Goal: Book appointment/travel/reservation

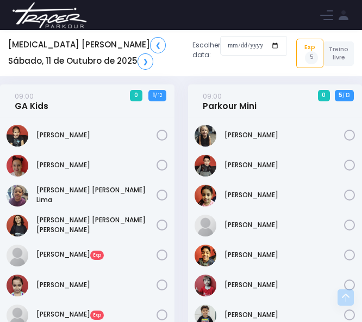
scroll to position [432, 0]
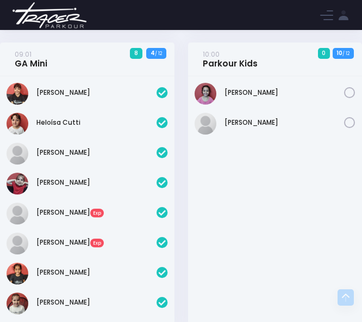
click at [35, 17] on img at bounding box center [49, 15] width 83 height 38
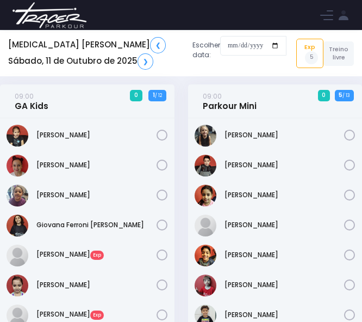
click at [163, 136] on icon at bounding box center [162, 135] width 11 height 11
click at [161, 199] on icon at bounding box center [162, 194] width 11 height 11
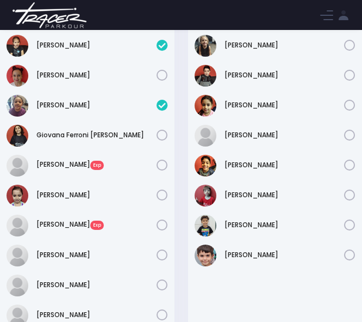
scroll to position [109, 0]
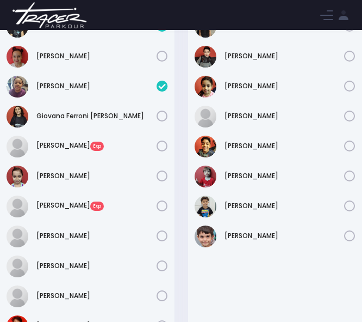
click at [162, 147] on icon at bounding box center [162, 145] width 11 height 11
click at [161, 207] on icon at bounding box center [162, 205] width 11 height 11
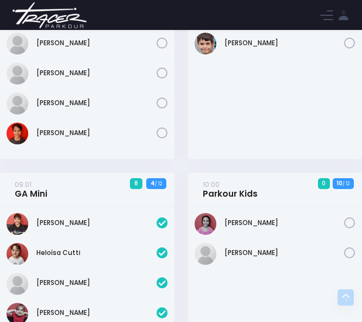
scroll to position [327, 0]
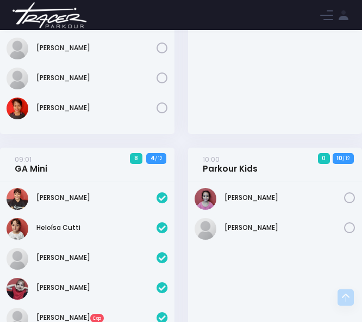
click at [162, 107] on icon at bounding box center [162, 107] width 11 height 11
